Goal: Navigation & Orientation: Find specific page/section

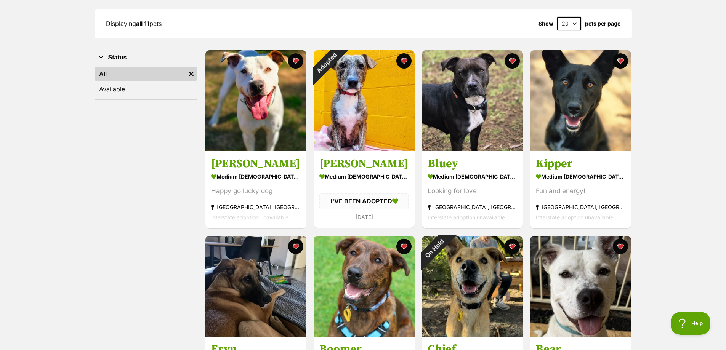
scroll to position [267, 0]
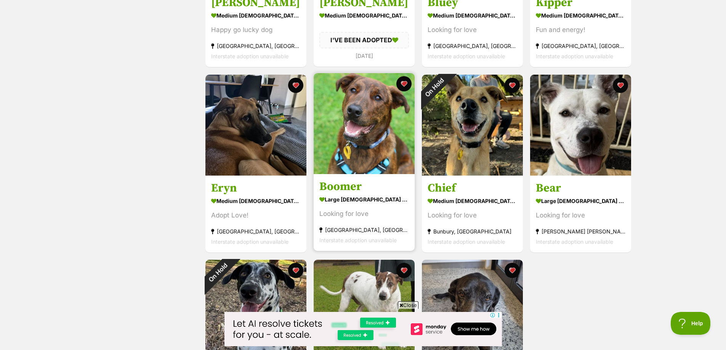
click at [368, 118] on img at bounding box center [364, 123] width 101 height 101
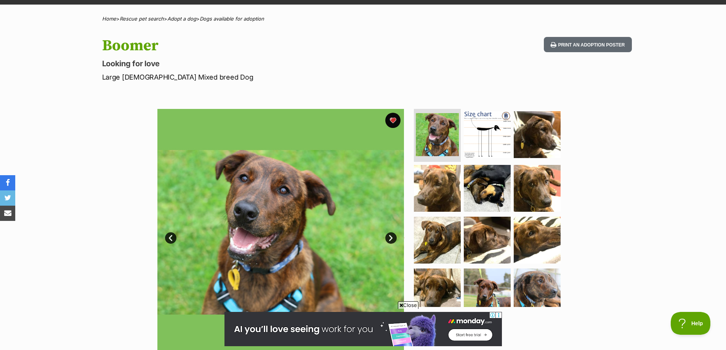
scroll to position [38, 0]
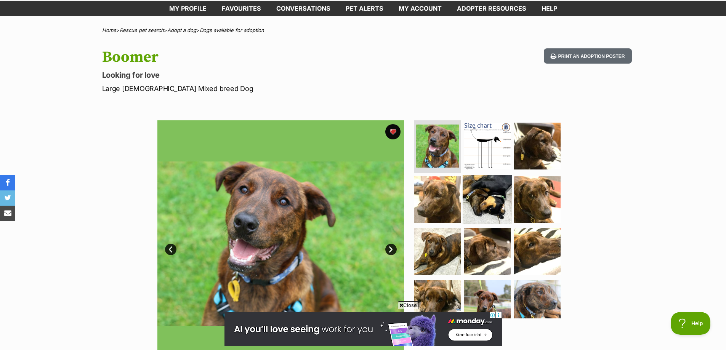
click at [479, 188] on img at bounding box center [487, 199] width 49 height 49
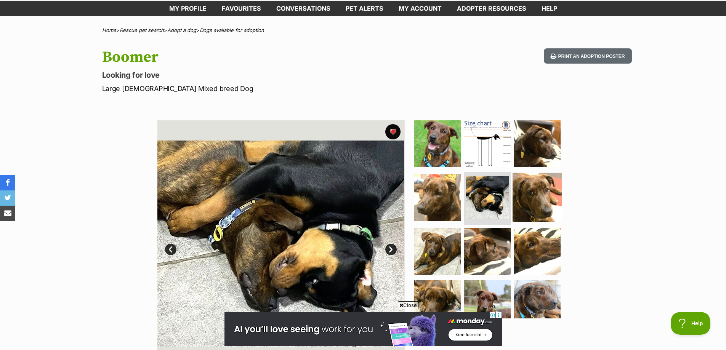
click at [525, 192] on img at bounding box center [537, 197] width 49 height 49
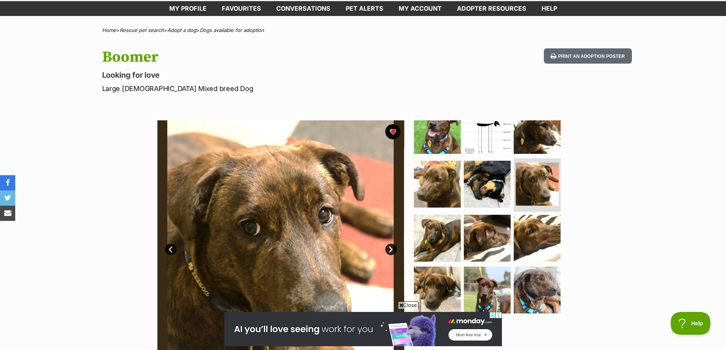
scroll to position [114, 0]
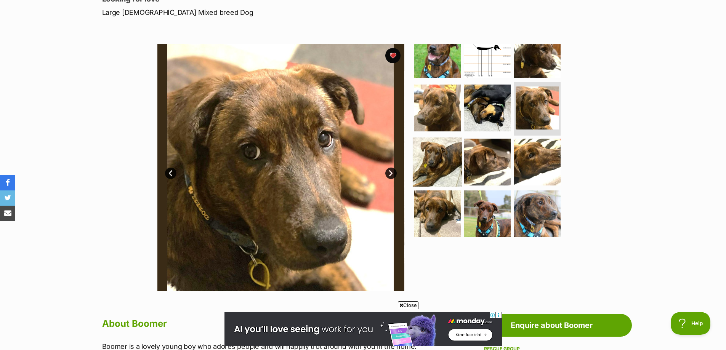
click at [446, 165] on img at bounding box center [437, 162] width 49 height 49
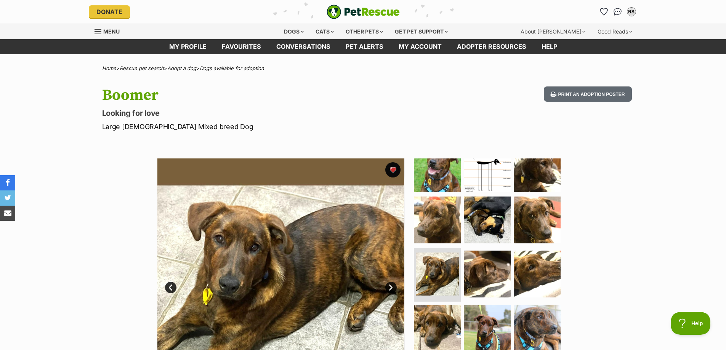
scroll to position [0, 0]
click at [252, 45] on link "Favourites" at bounding box center [241, 46] width 55 height 15
